Goal: Information Seeking & Learning: Learn about a topic

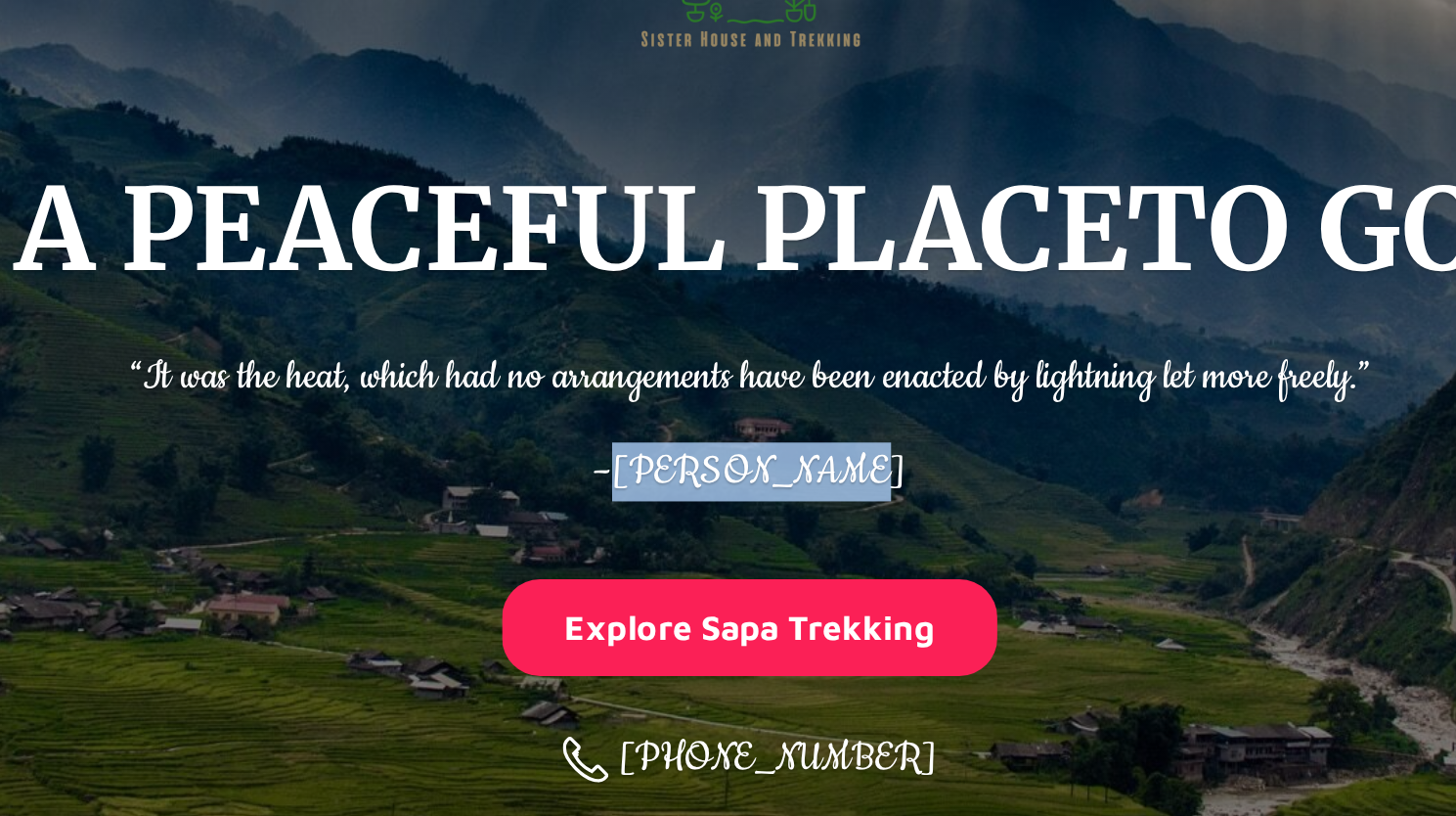
drag, startPoint x: 665, startPoint y: 498, endPoint x: 856, endPoint y: 481, distance: 191.8
click at [856, 481] on p "– [PERSON_NAME]" at bounding box center [728, 499] width 639 height 41
copy span "[PERSON_NAME]"
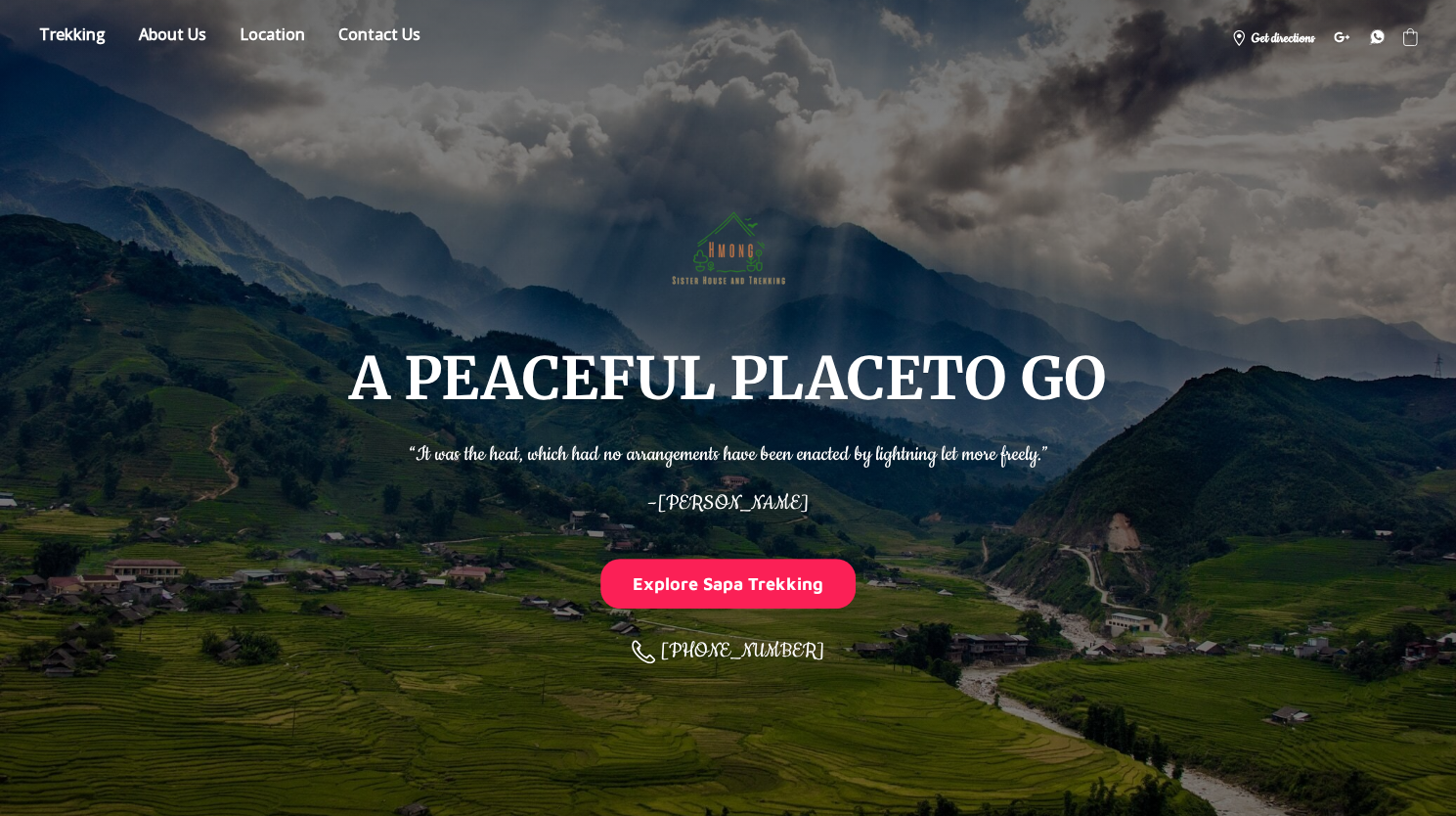
click at [756, 445] on p "“It was the heat, which had no arrangements have been enacted by lightning let …" at bounding box center [728, 450] width 639 height 41
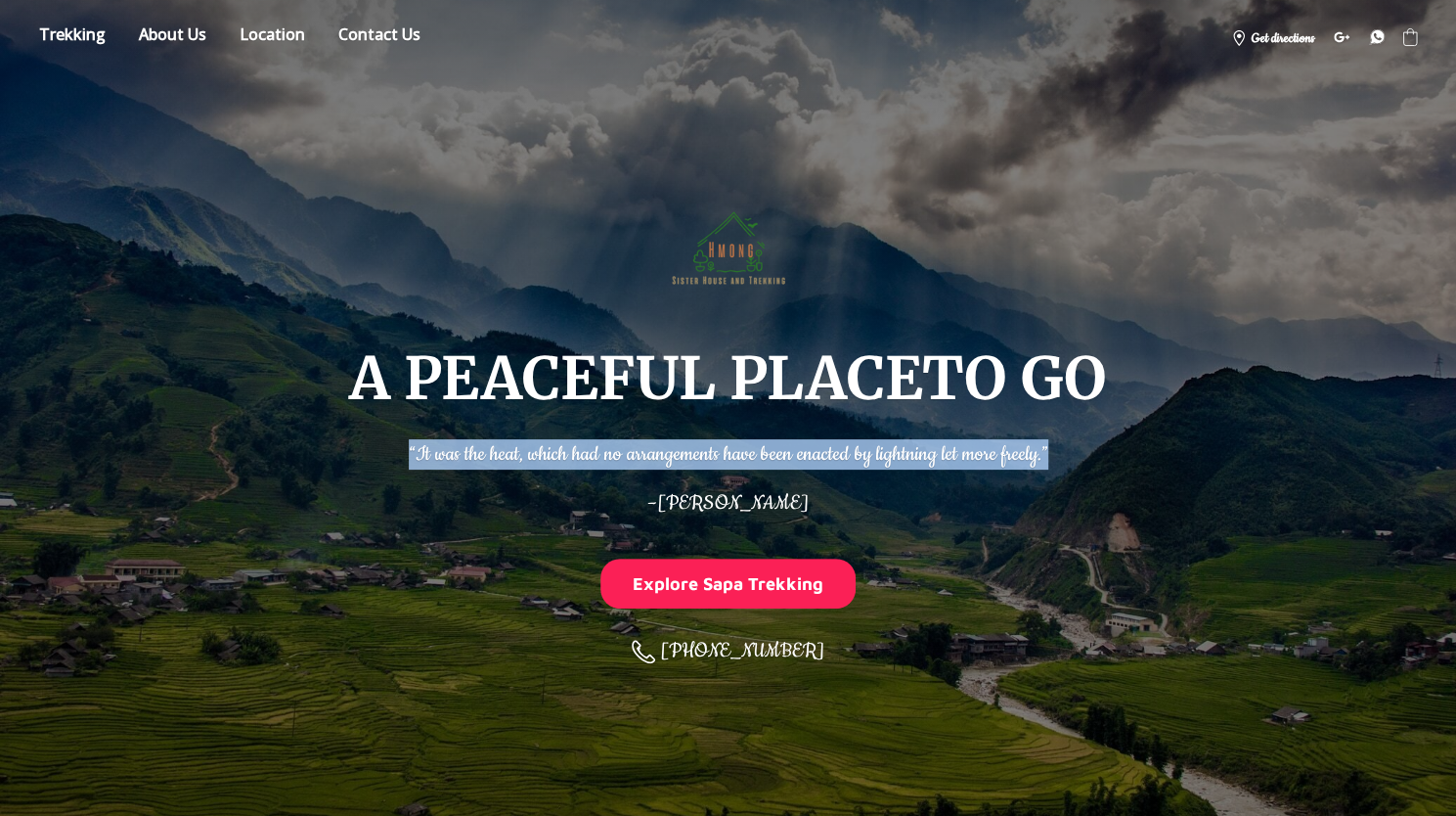
click at [756, 445] on p "“It was the heat, which had no arrangements have been enacted by lightning let …" at bounding box center [728, 450] width 639 height 41
copy p "“It was the heat, which had no arrangements have been enacted by lightning let …"
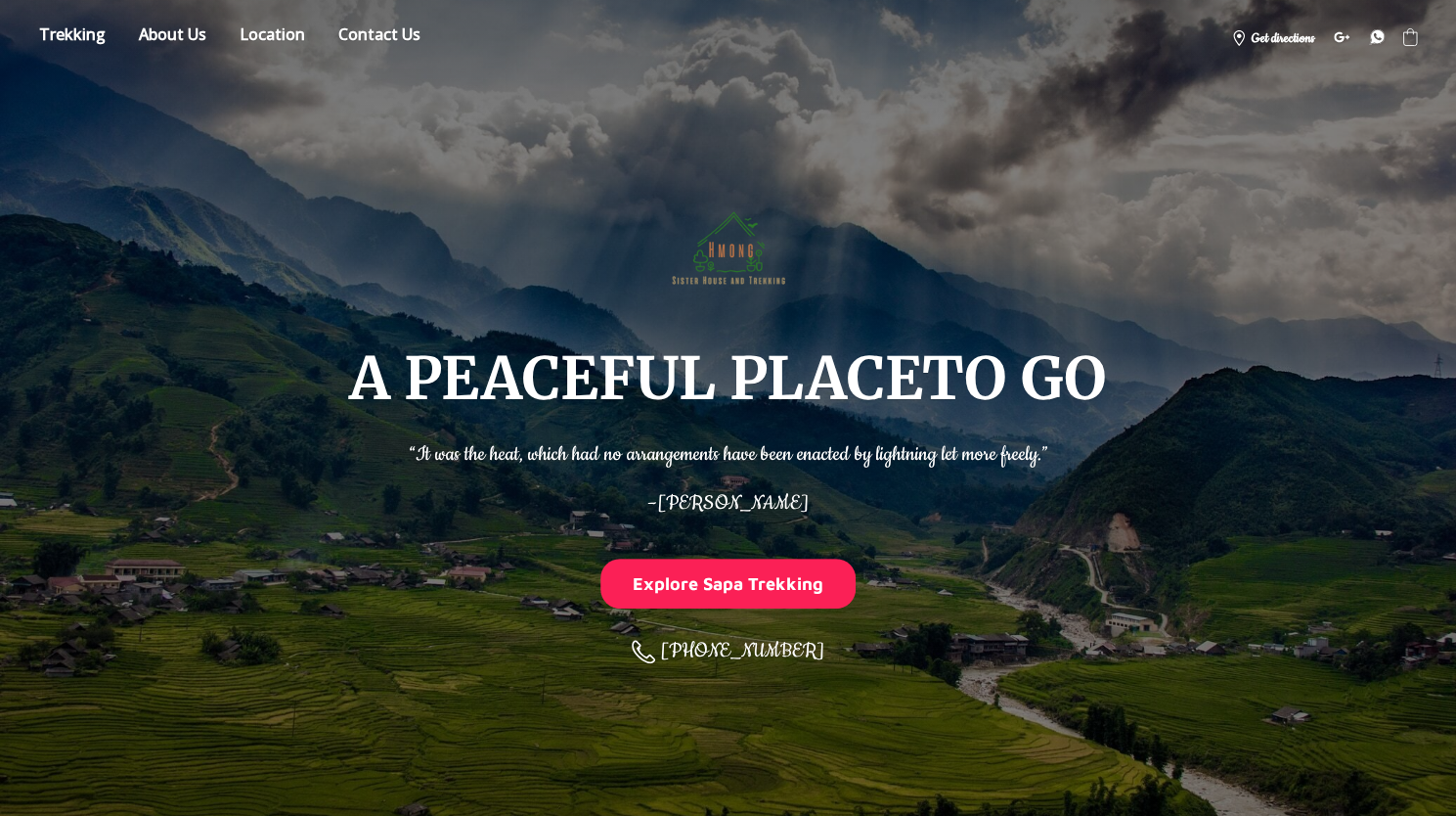
click at [732, 487] on p "– [PERSON_NAME]" at bounding box center [728, 499] width 639 height 41
